Goal: Task Accomplishment & Management: Manage account settings

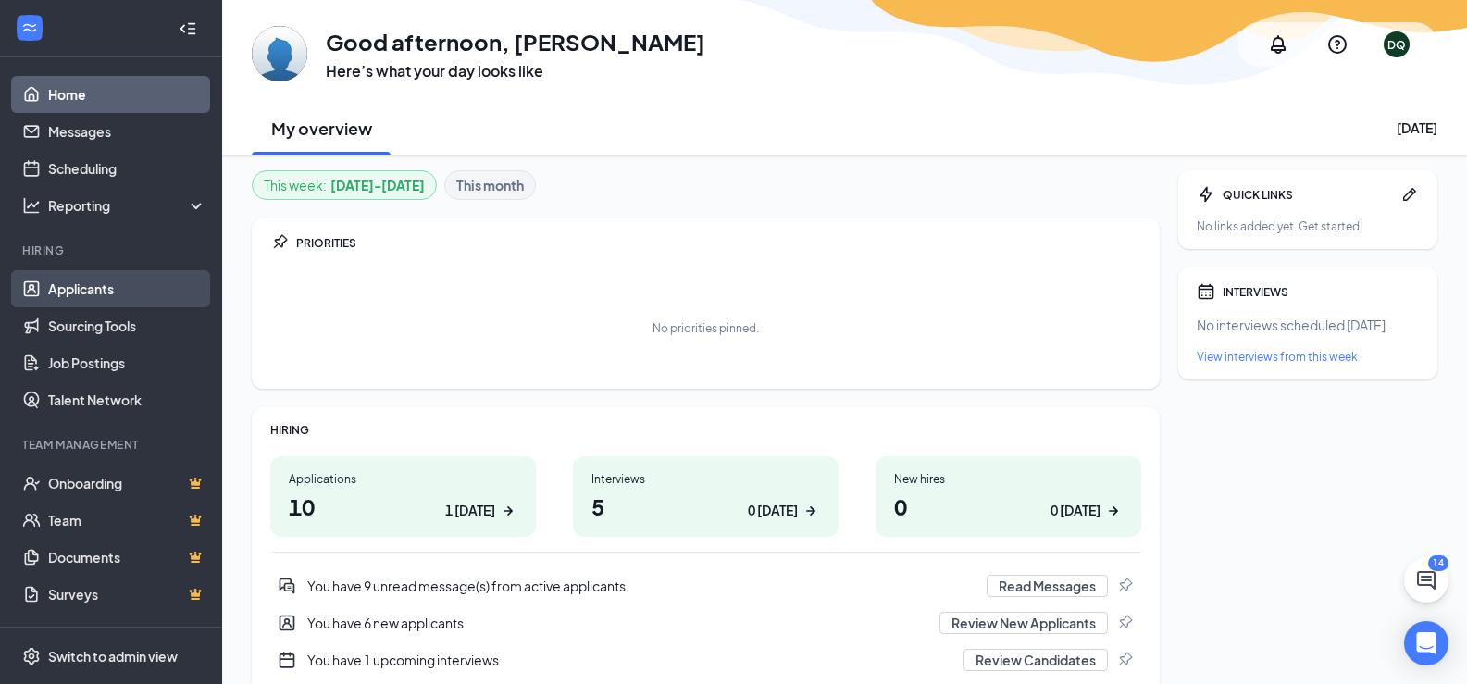
click at [104, 296] on link "Applicants" at bounding box center [127, 288] width 158 height 37
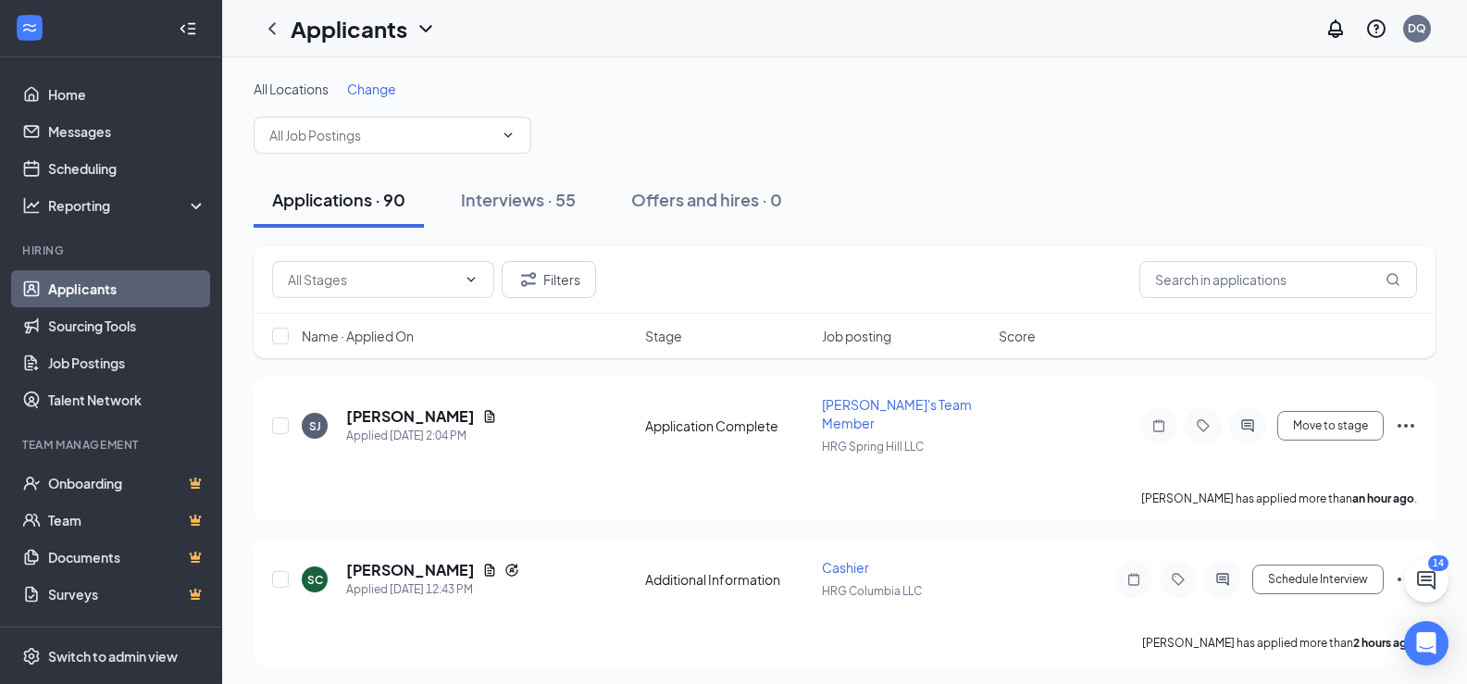
click at [391, 87] on span "Change" at bounding box center [371, 89] width 49 height 17
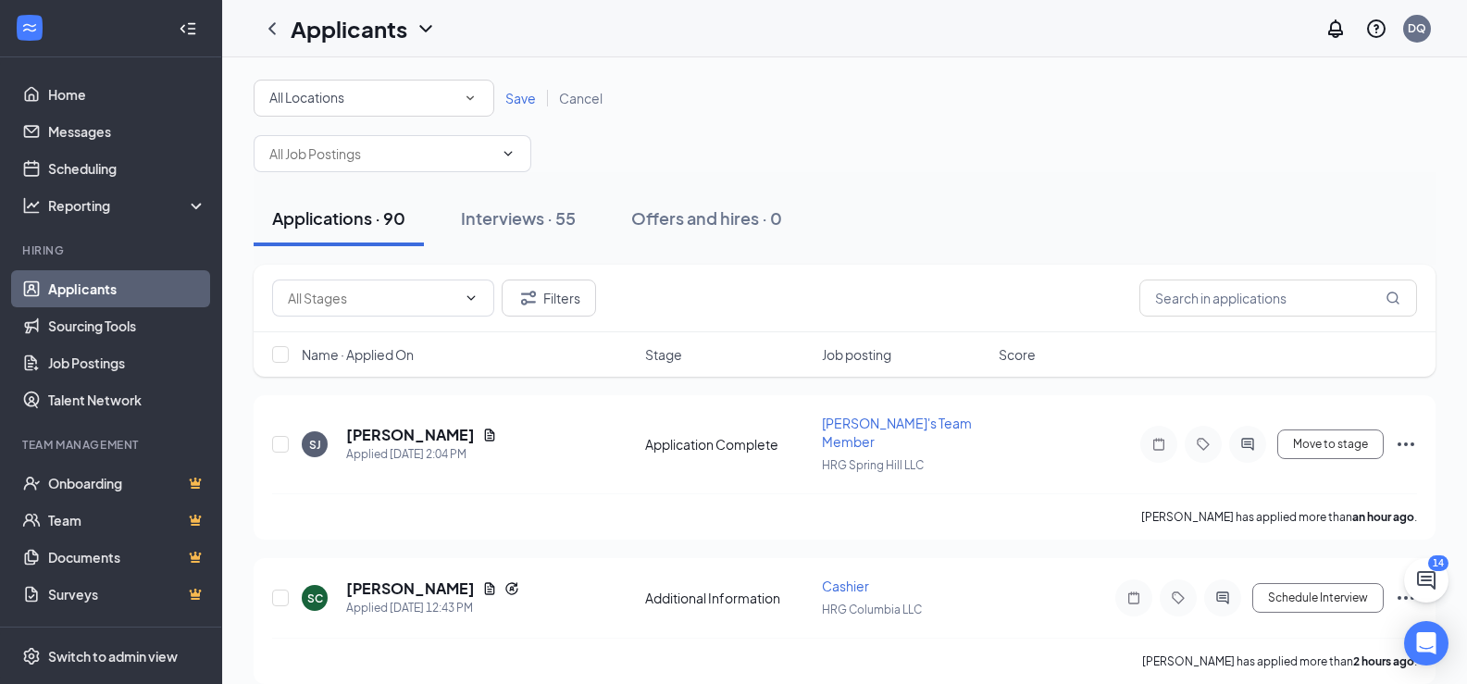
click at [406, 96] on div "All Locations" at bounding box center [373, 98] width 209 height 22
click at [390, 189] on div "HRG Columbia LLC" at bounding box center [373, 194] width 211 height 22
click at [534, 88] on div "All Locations HRG Columbia LLC Save Cancel" at bounding box center [845, 98] width 1182 height 37
click at [526, 94] on span "Save" at bounding box center [520, 98] width 31 height 17
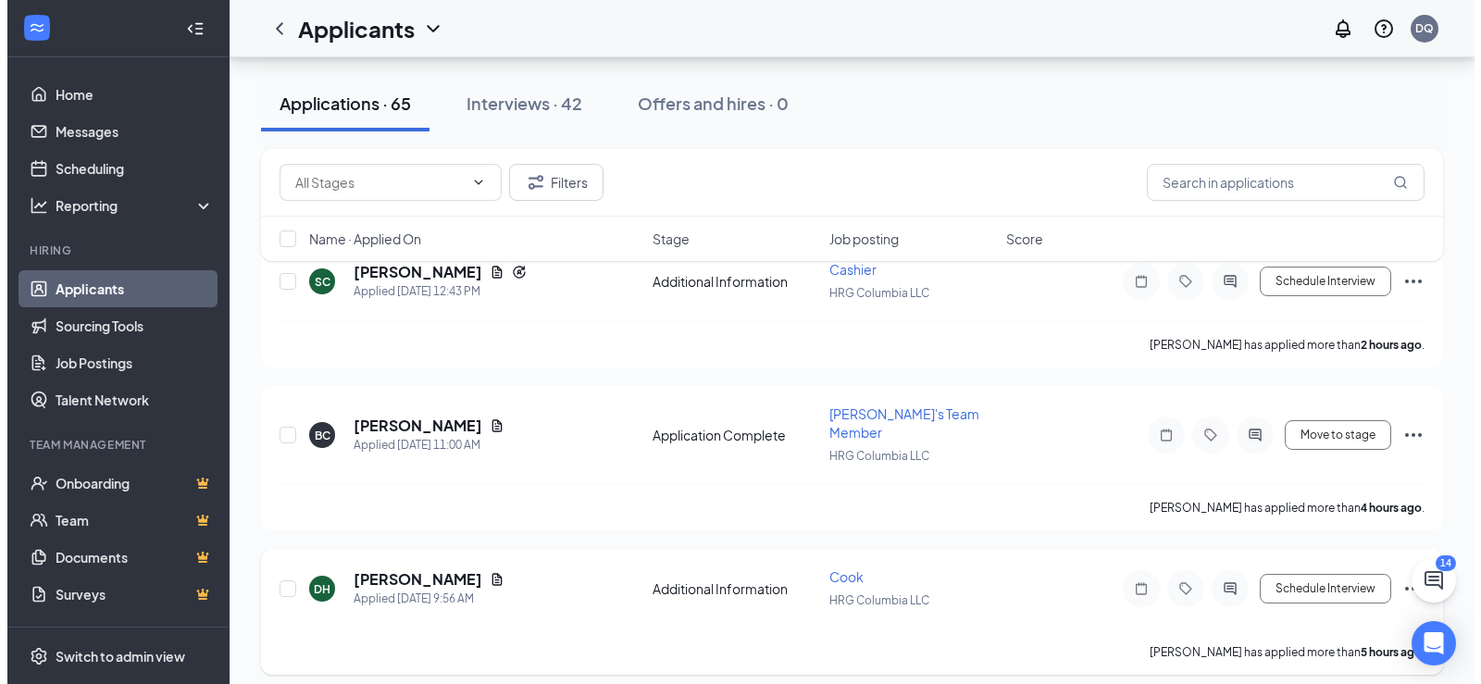
scroll to position [93, 0]
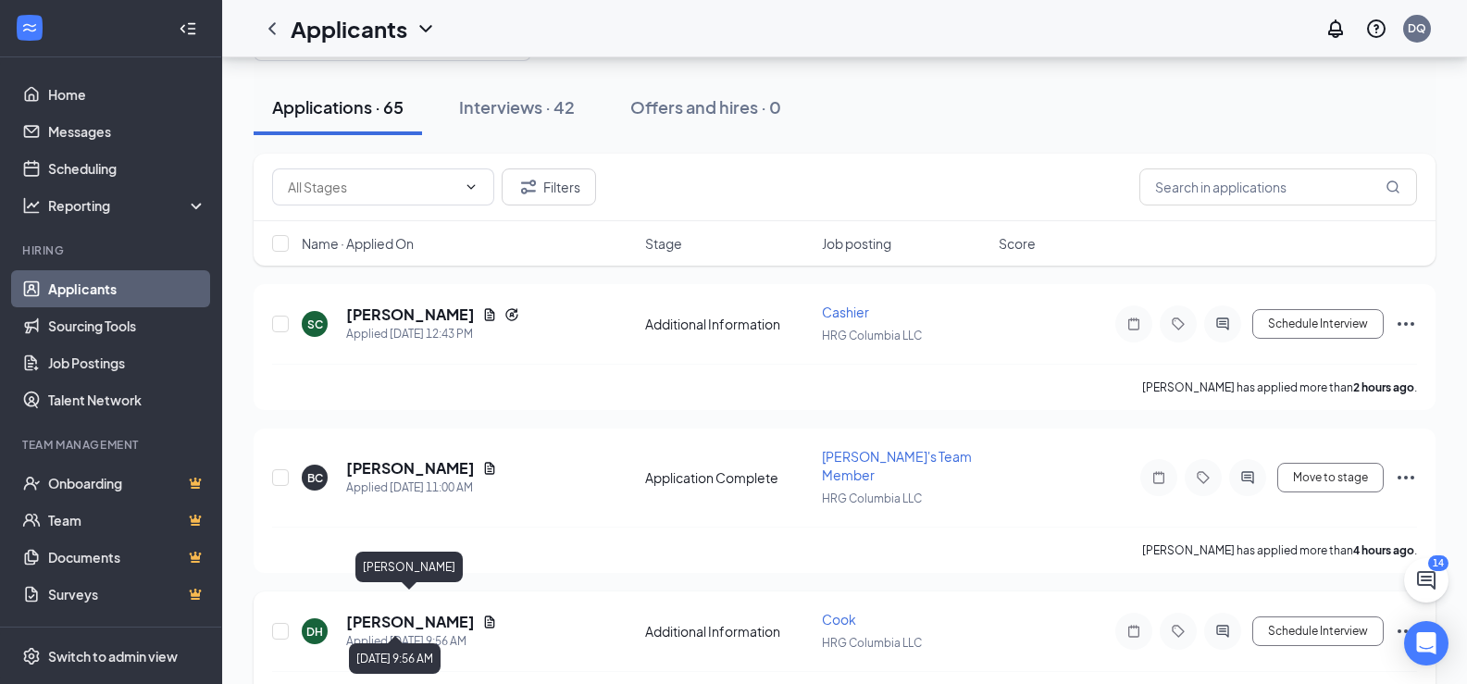
click at [417, 632] on div "Applied [DATE] 9:56 AM" at bounding box center [421, 641] width 151 height 19
click at [419, 612] on h5 "[PERSON_NAME]" at bounding box center [410, 622] width 129 height 20
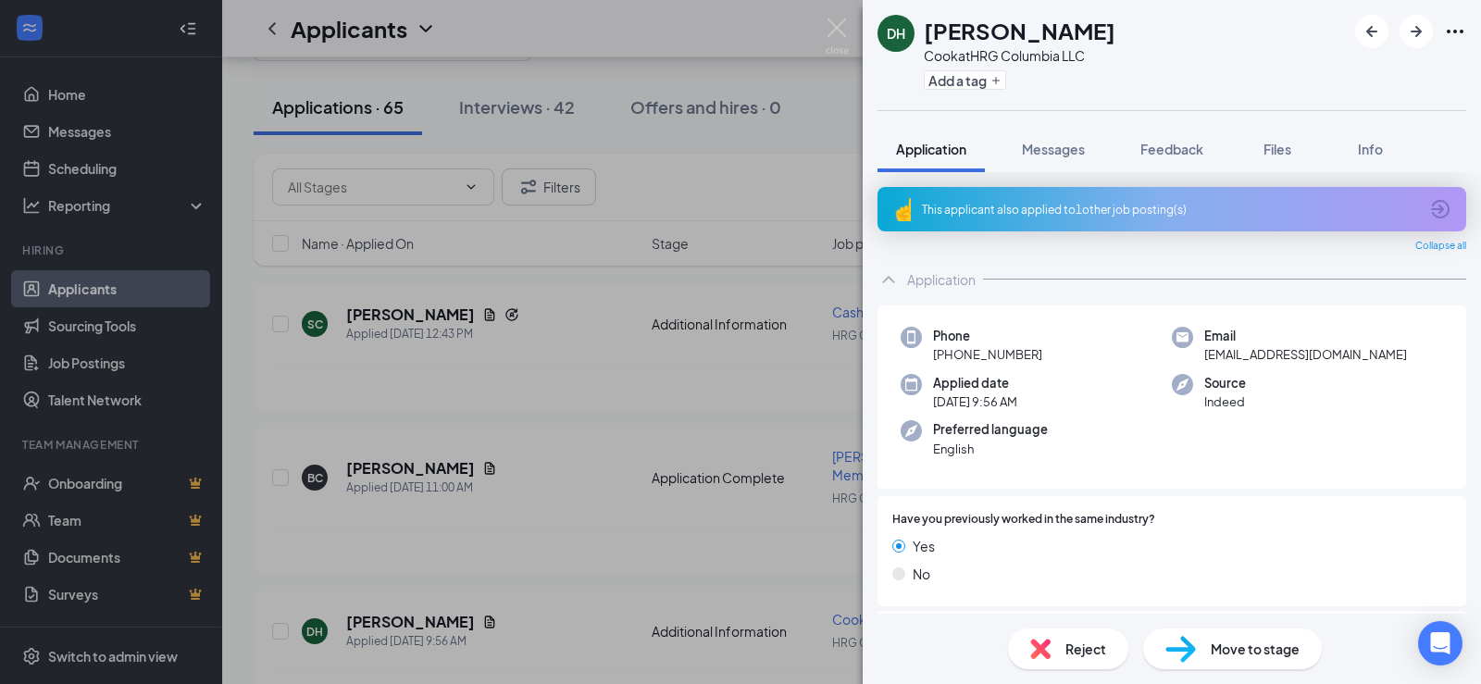
click at [437, 480] on div "DH [PERSON_NAME] [PERSON_NAME] at HRG Columbia LLC Add a tag Application Messag…" at bounding box center [740, 342] width 1481 height 684
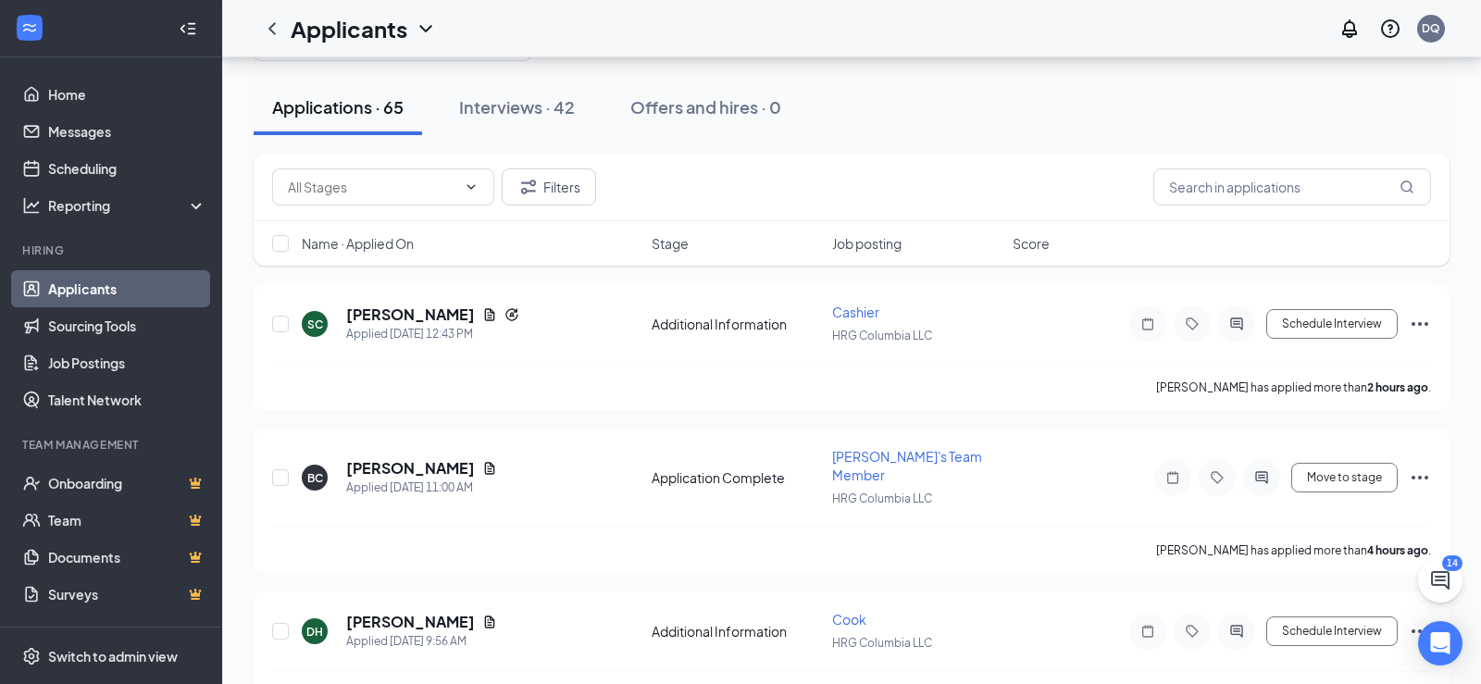
click at [413, 465] on h5 "[PERSON_NAME]" at bounding box center [410, 468] width 129 height 20
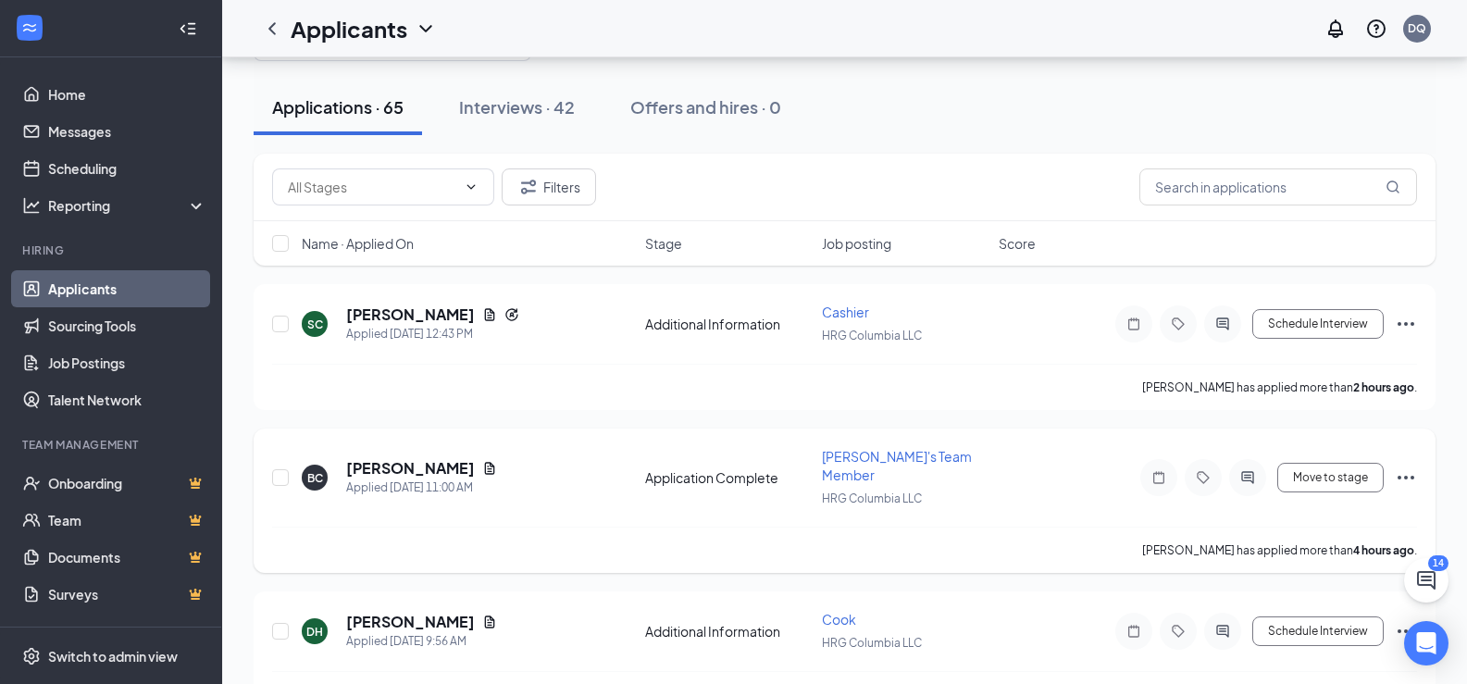
click at [411, 461] on body "Home Messages Scheduling Reporting Hiring Applicants Sourcing Tools Job Posting…" at bounding box center [733, 249] width 1467 height 684
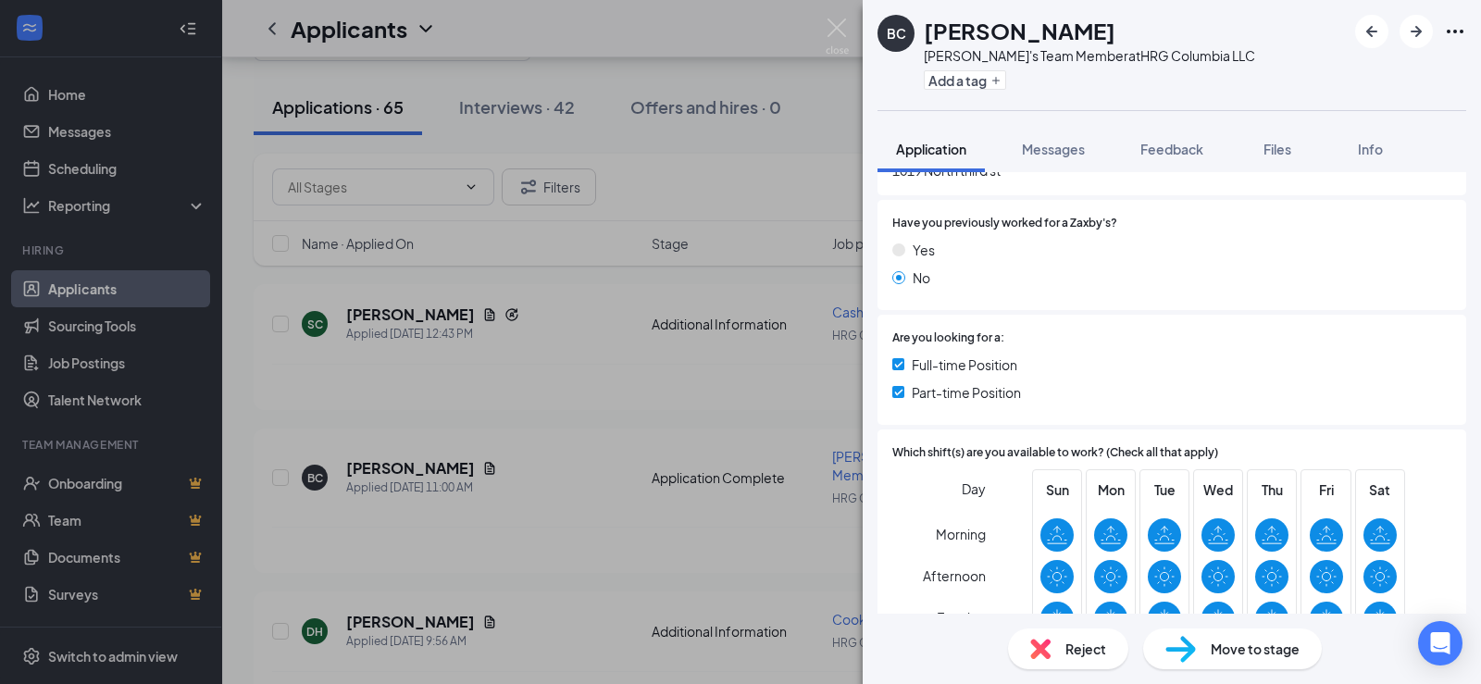
scroll to position [370, 0]
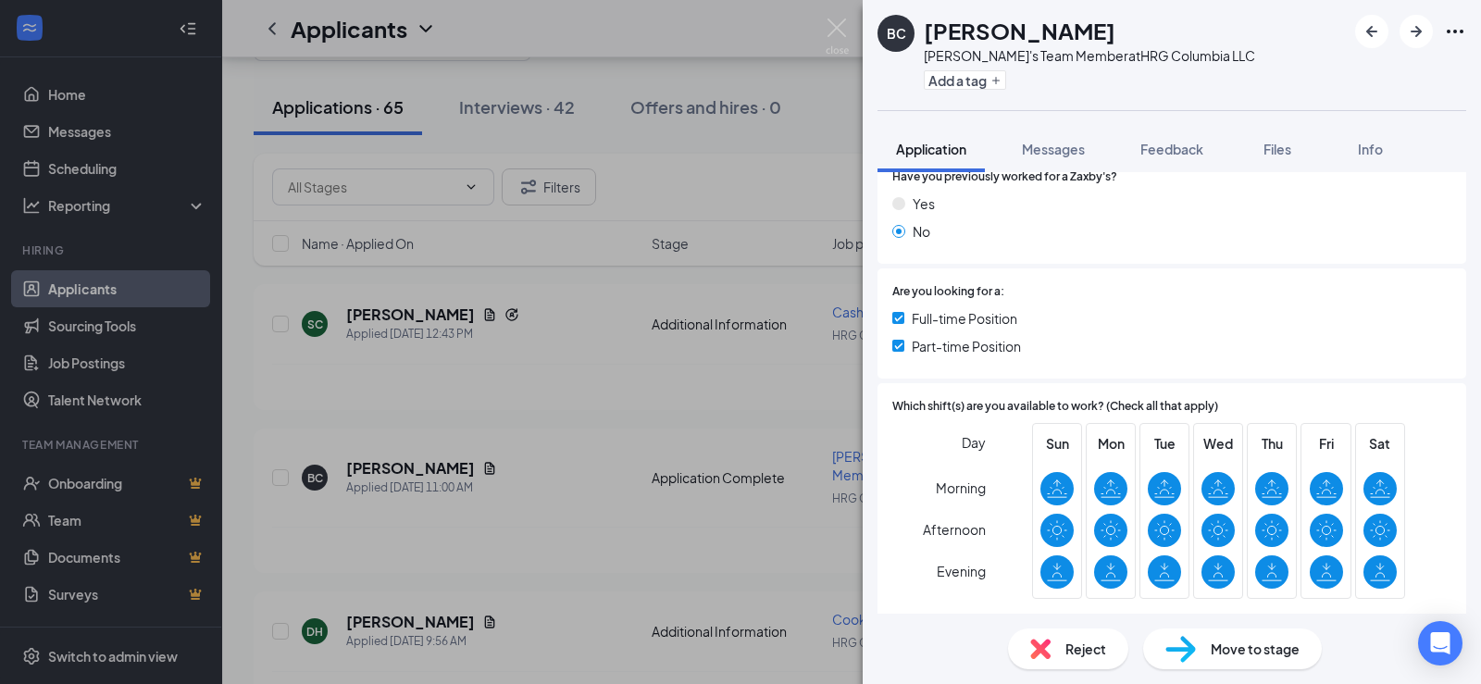
click at [606, 546] on div "BC [PERSON_NAME]'s Team Member at HRG Columbia LLC Add a tag Application Messag…" at bounding box center [740, 342] width 1481 height 684
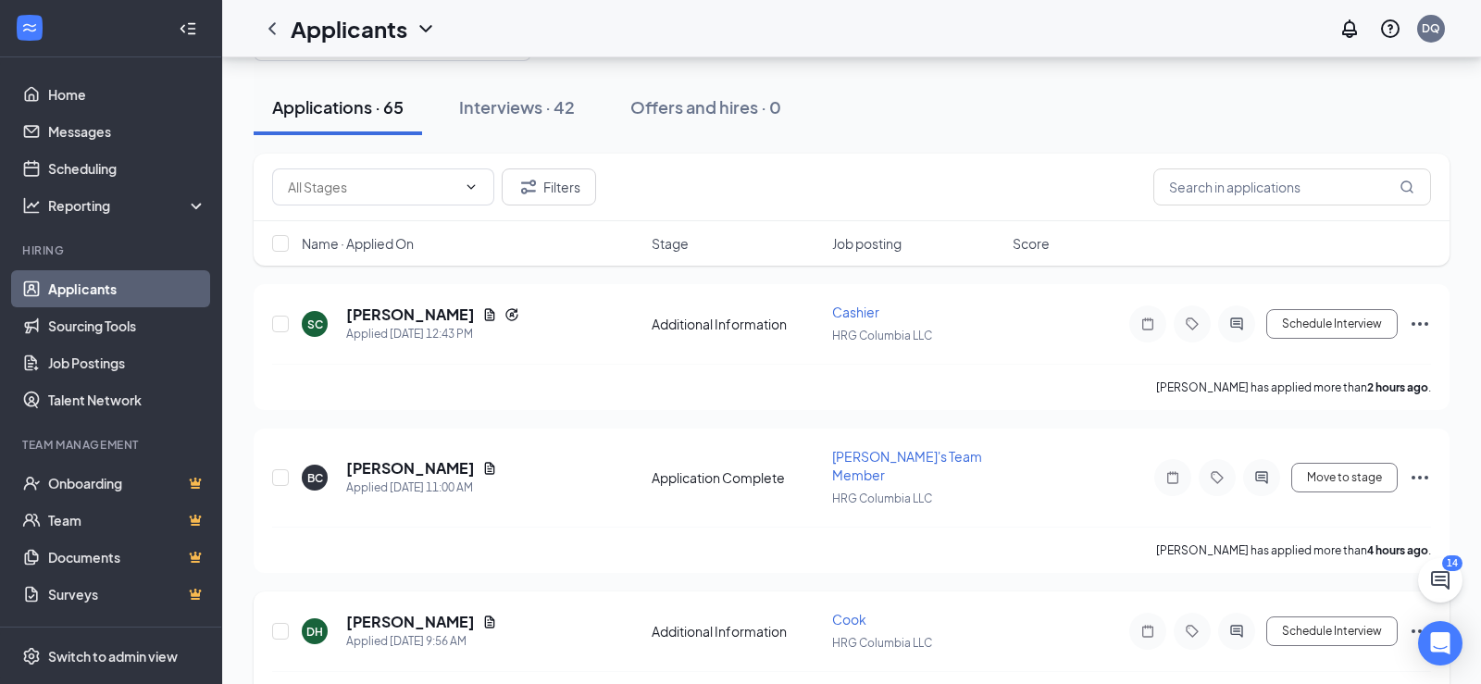
click at [442, 612] on h5 "[PERSON_NAME]" at bounding box center [410, 622] width 129 height 20
click at [437, 612] on h5 "[PERSON_NAME]" at bounding box center [410, 622] width 129 height 20
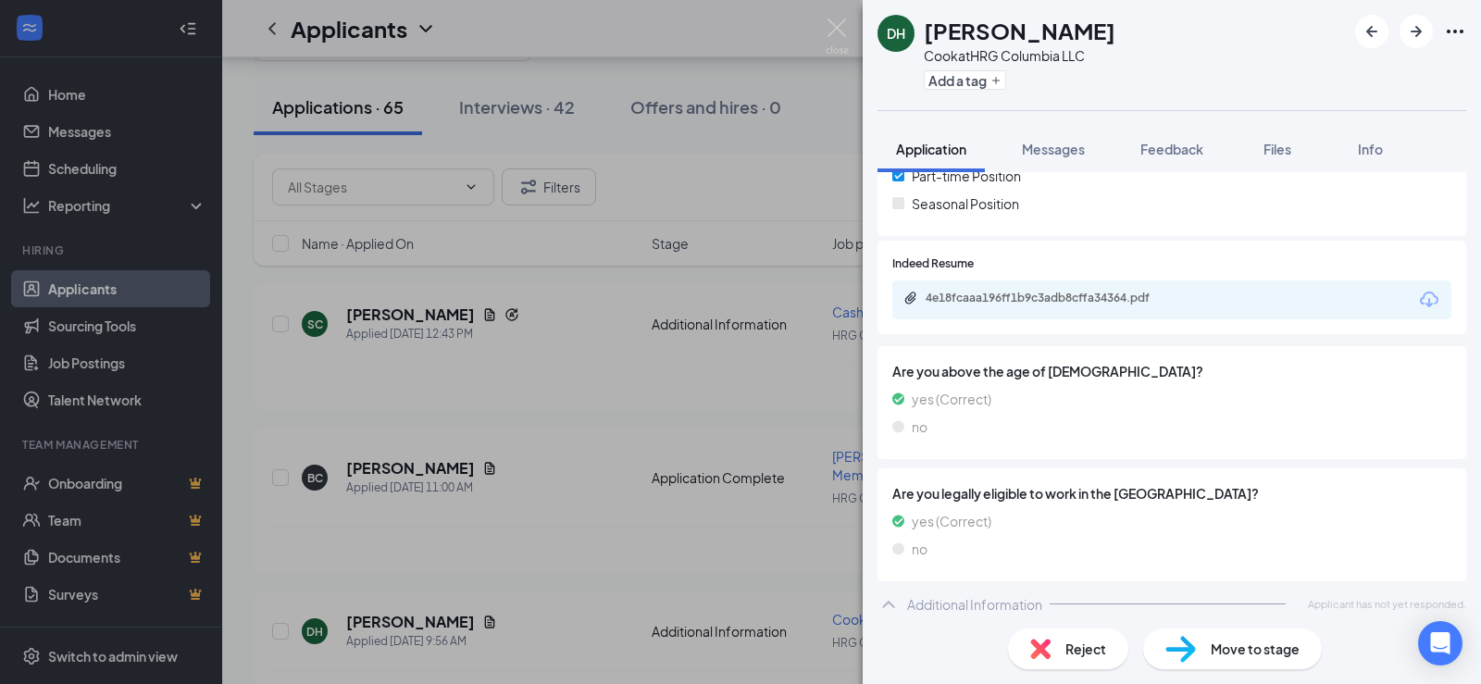
scroll to position [522, 0]
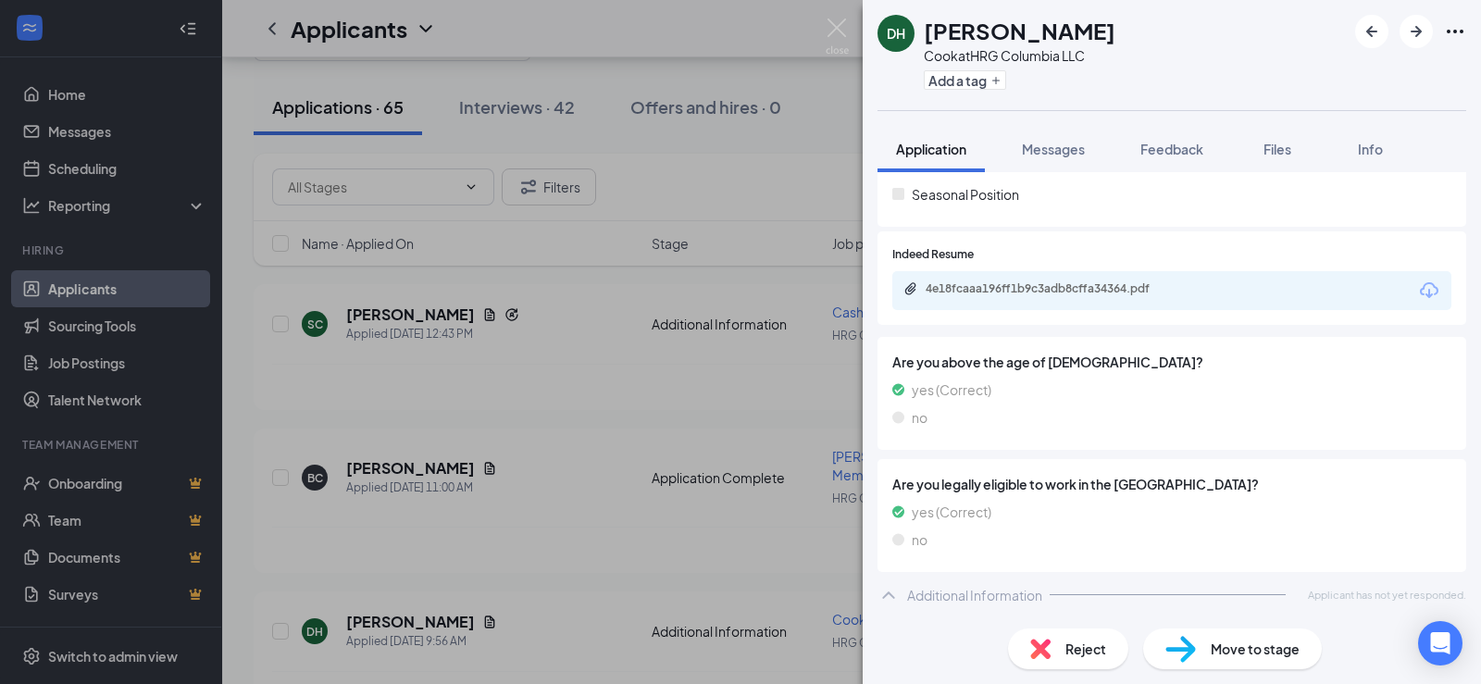
click at [754, 445] on div "DH [PERSON_NAME] [PERSON_NAME] at HRG Columbia LLC Add a tag Application Messag…" at bounding box center [740, 342] width 1481 height 684
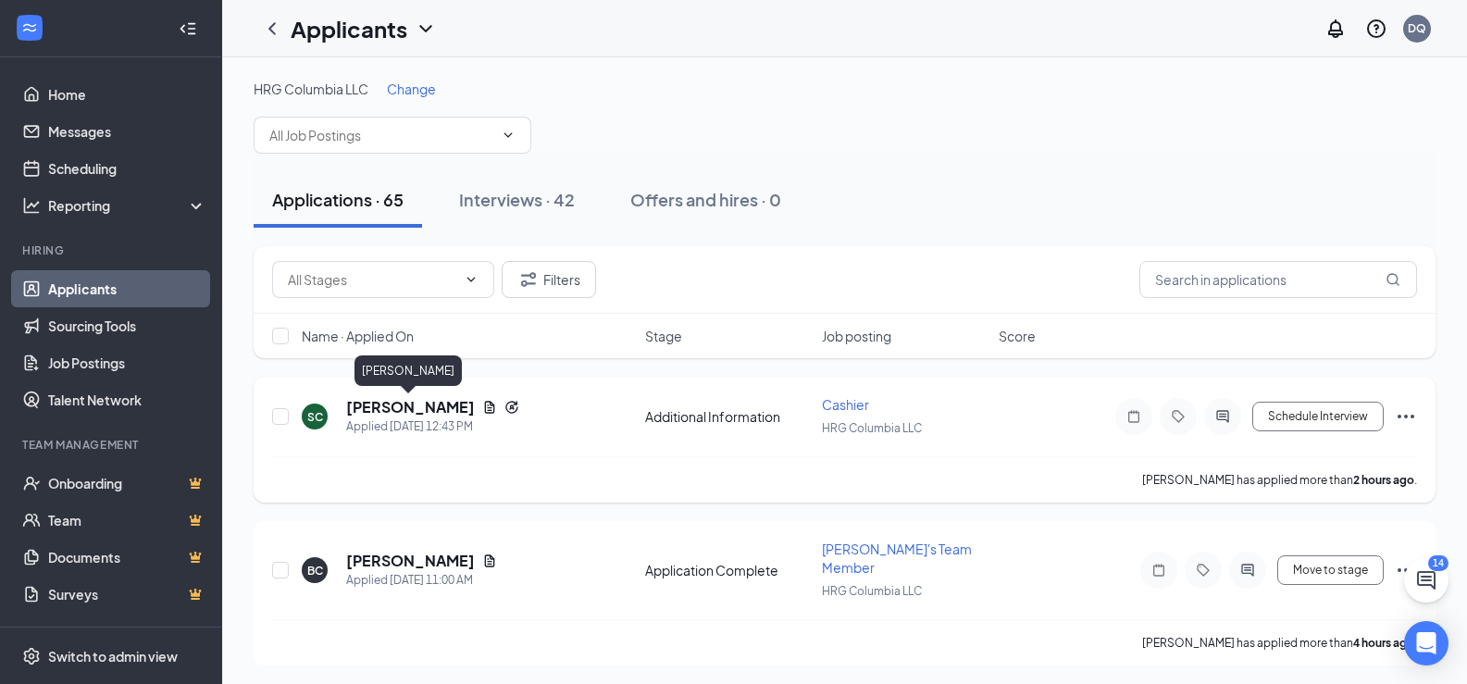
click at [425, 407] on h5 "[PERSON_NAME]" at bounding box center [410, 407] width 129 height 20
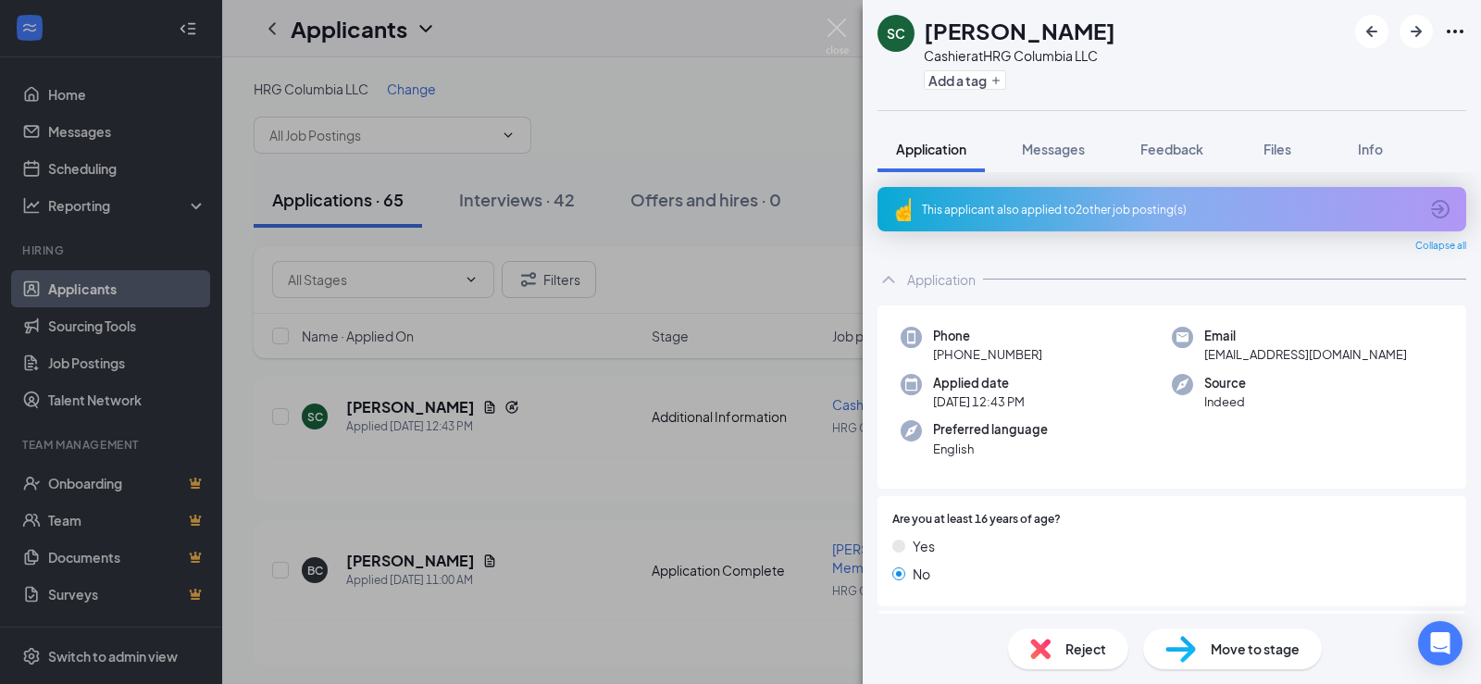
scroll to position [257, 0]
